Goal: Find contact information: Find contact information

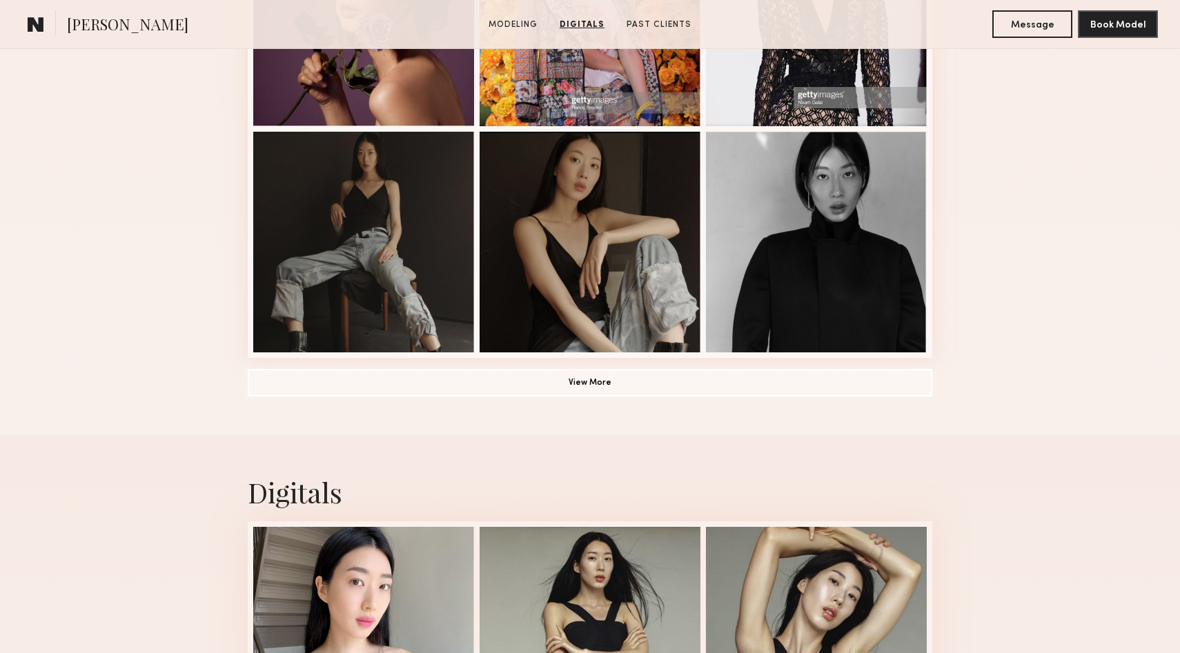
scroll to position [840, 0]
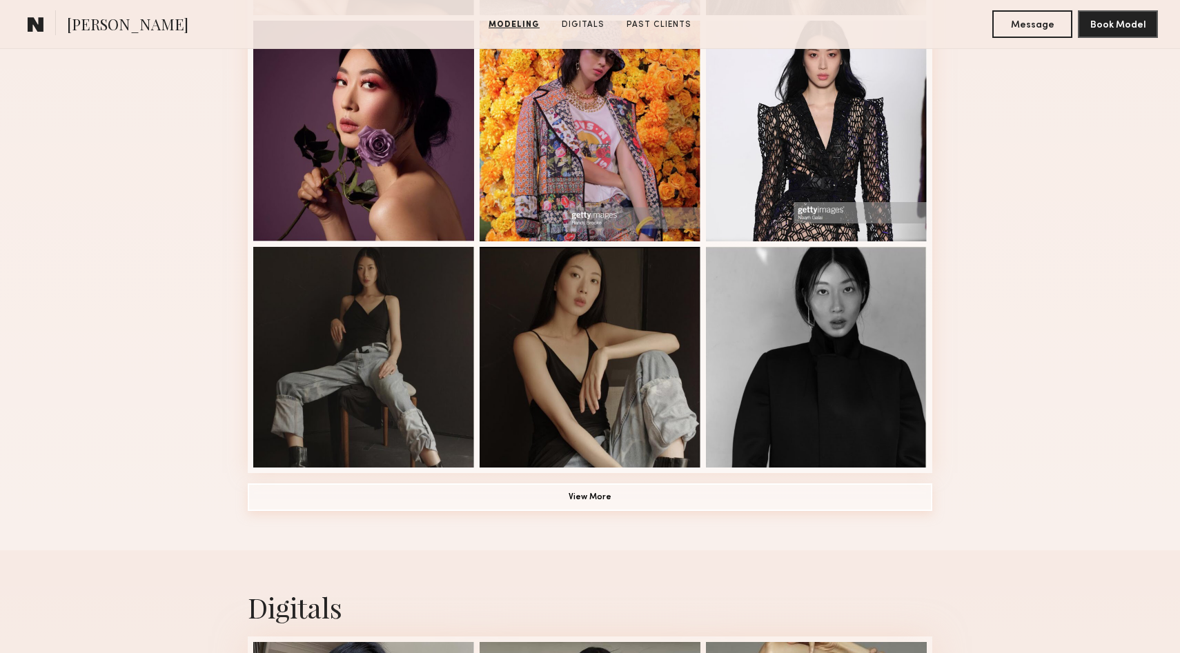
click at [639, 506] on button "View More" at bounding box center [590, 498] width 684 height 28
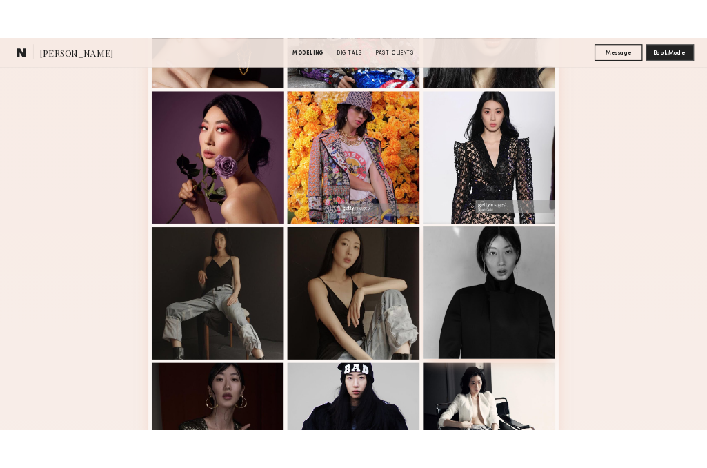
scroll to position [0, 0]
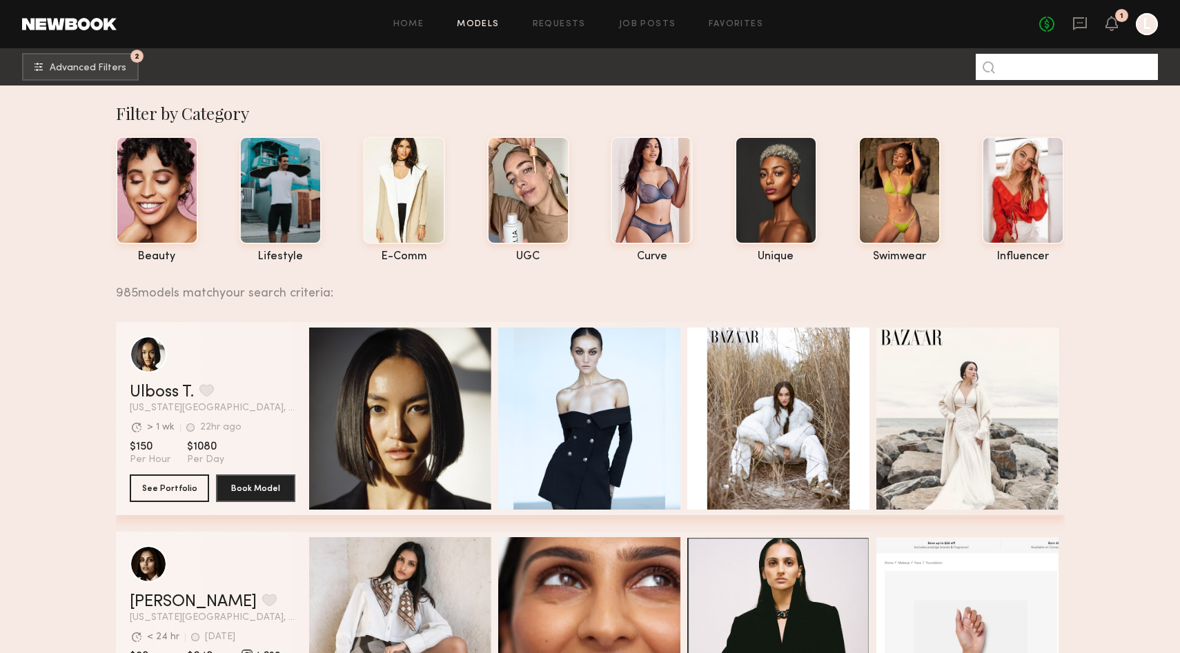
click at [1018, 77] on input at bounding box center [1067, 67] width 182 height 26
type input "******"
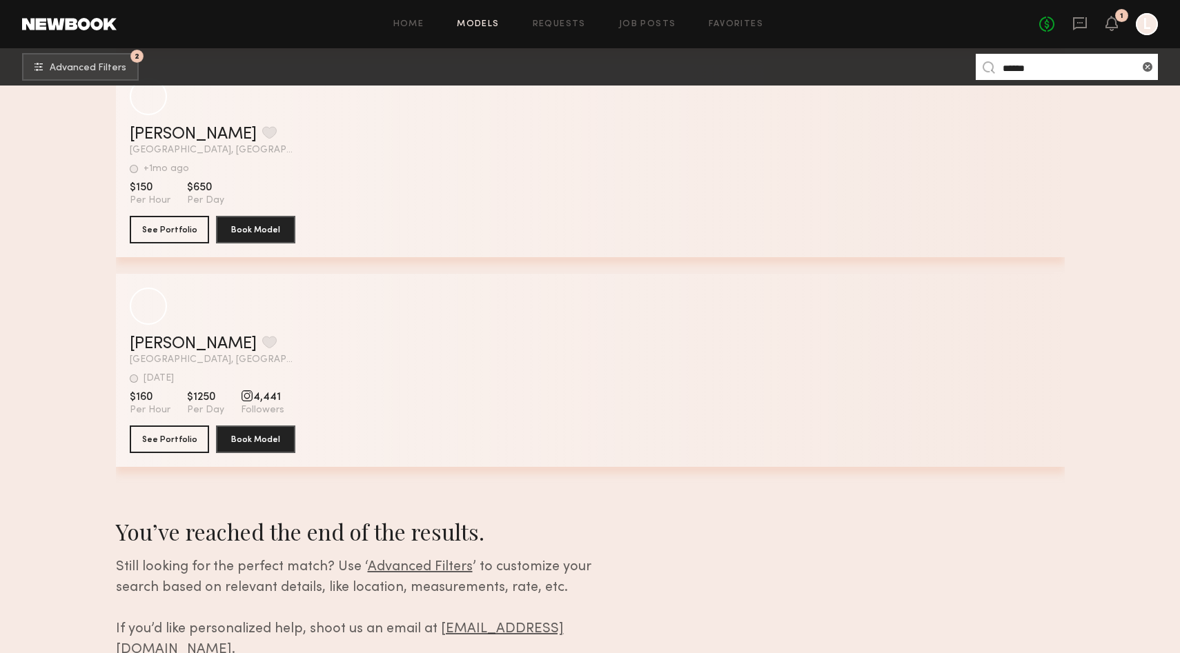
scroll to position [935, 0]
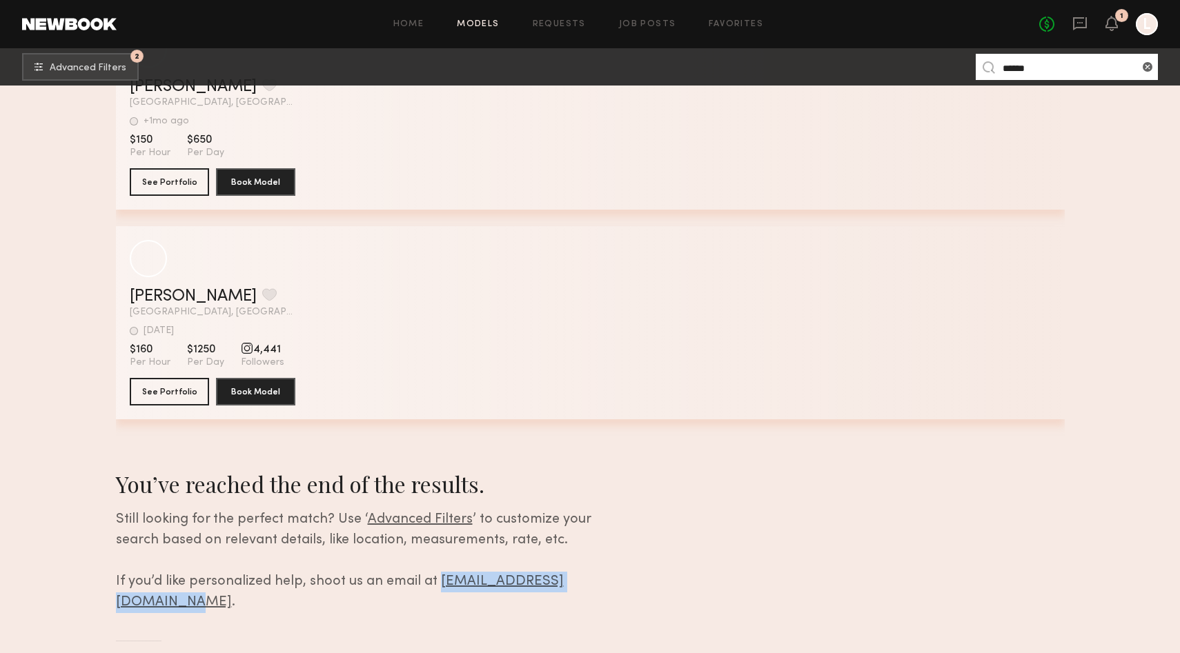
drag, startPoint x: 622, startPoint y: 582, endPoint x: 438, endPoint y: 577, distance: 184.3
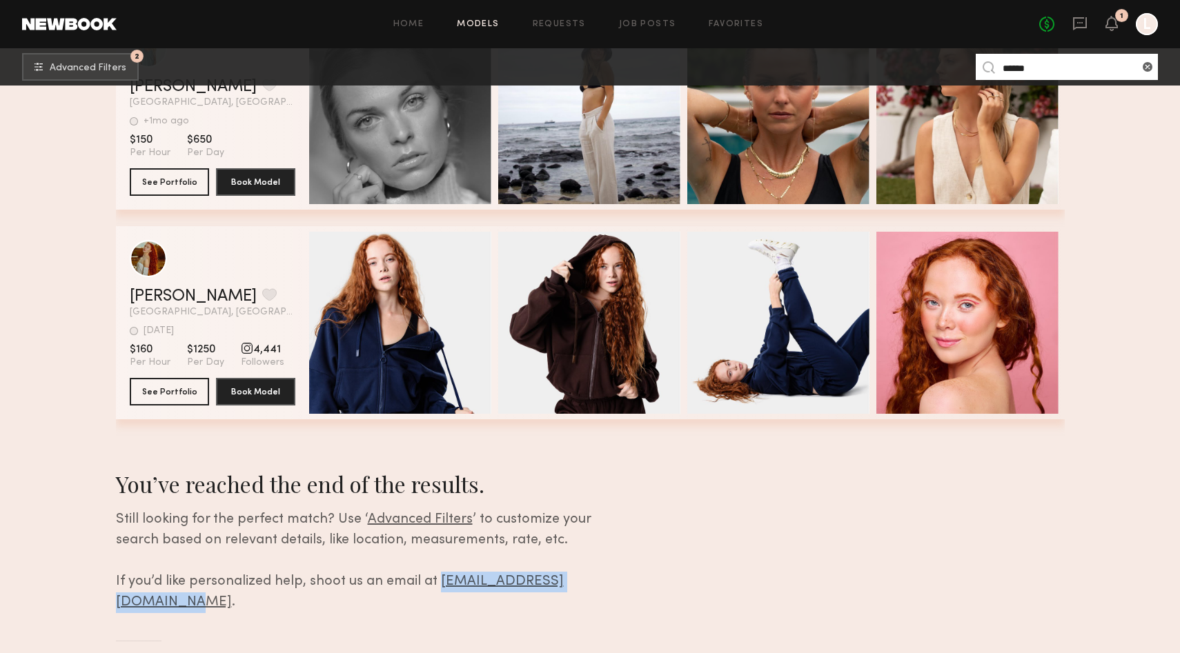
click at [438, 577] on div "Still looking for the perfect match? Use ‘ Advanced Filters ’ to customize your…" at bounding box center [376, 561] width 520 height 103
copy link "[EMAIL_ADDRESS][DOMAIN_NAME]"
